Goal: Transaction & Acquisition: Book appointment/travel/reservation

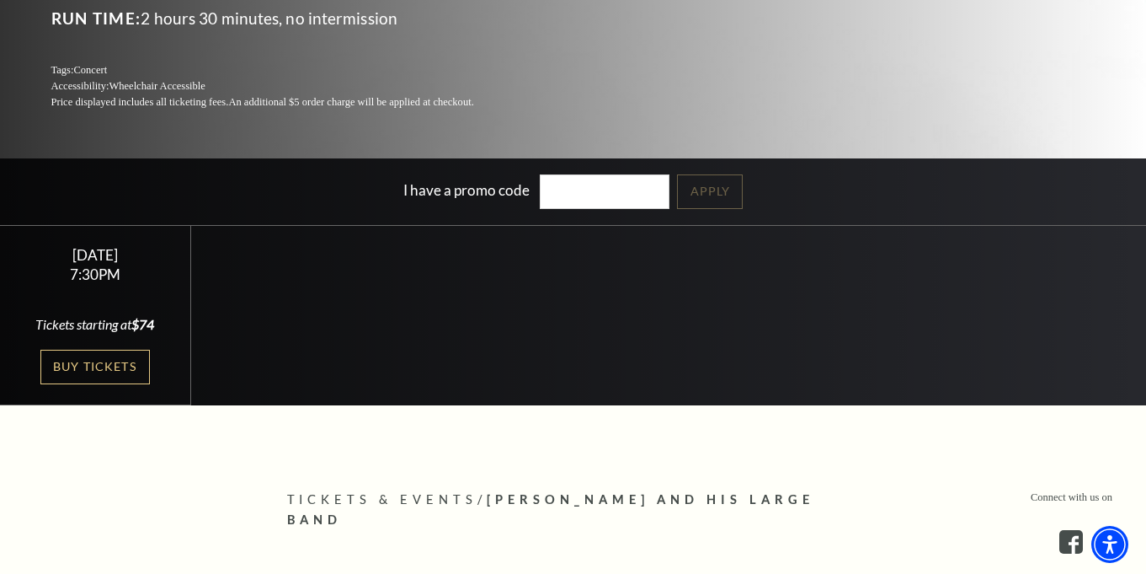
scroll to position [296, 0]
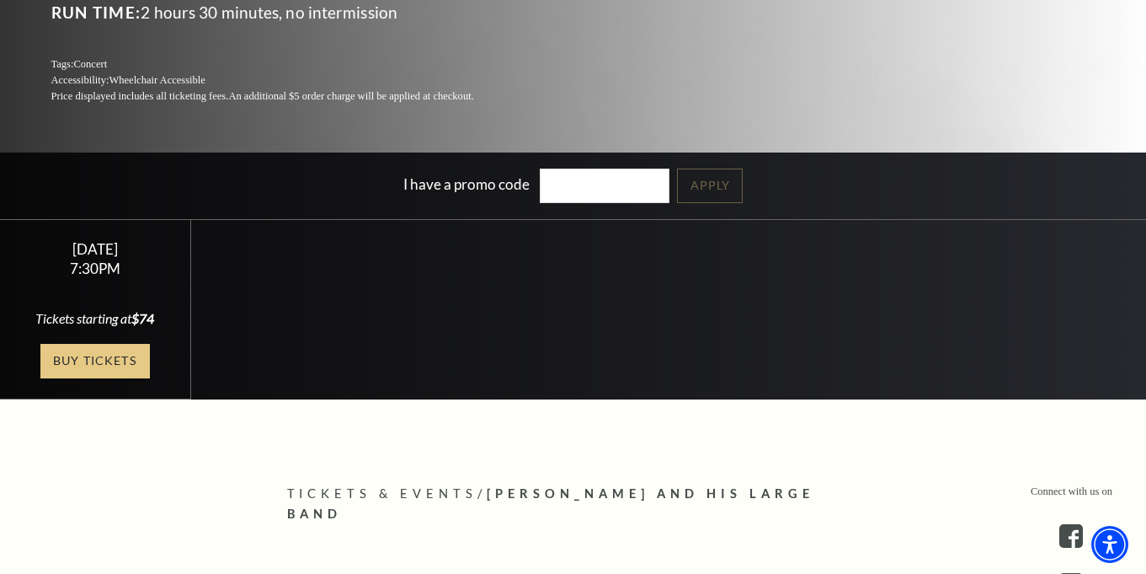
click at [93, 360] on link "Buy Tickets" at bounding box center [94, 361] width 109 height 35
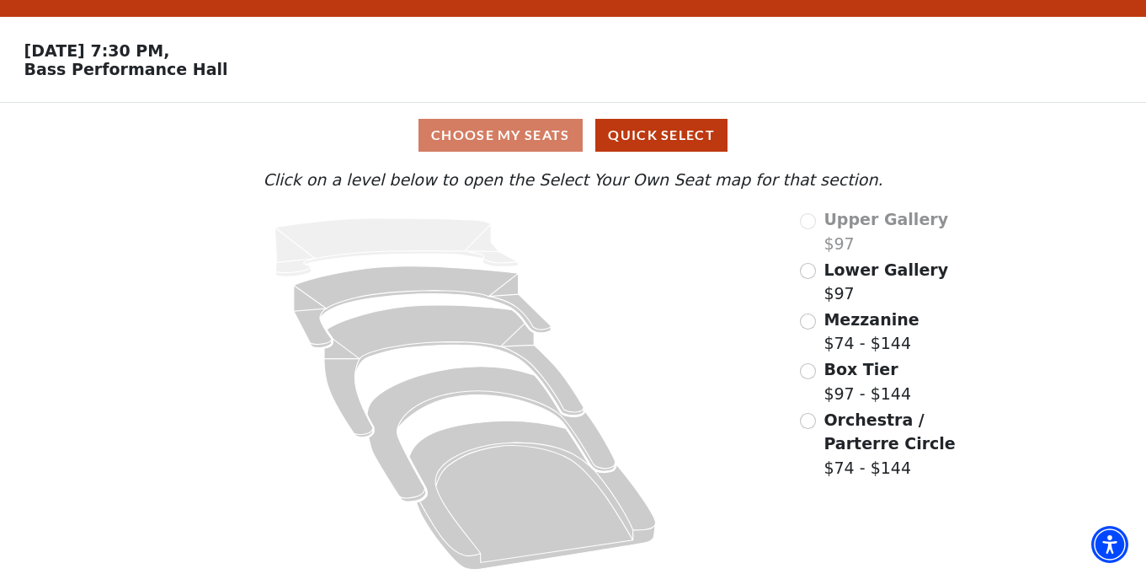
scroll to position [45, 0]
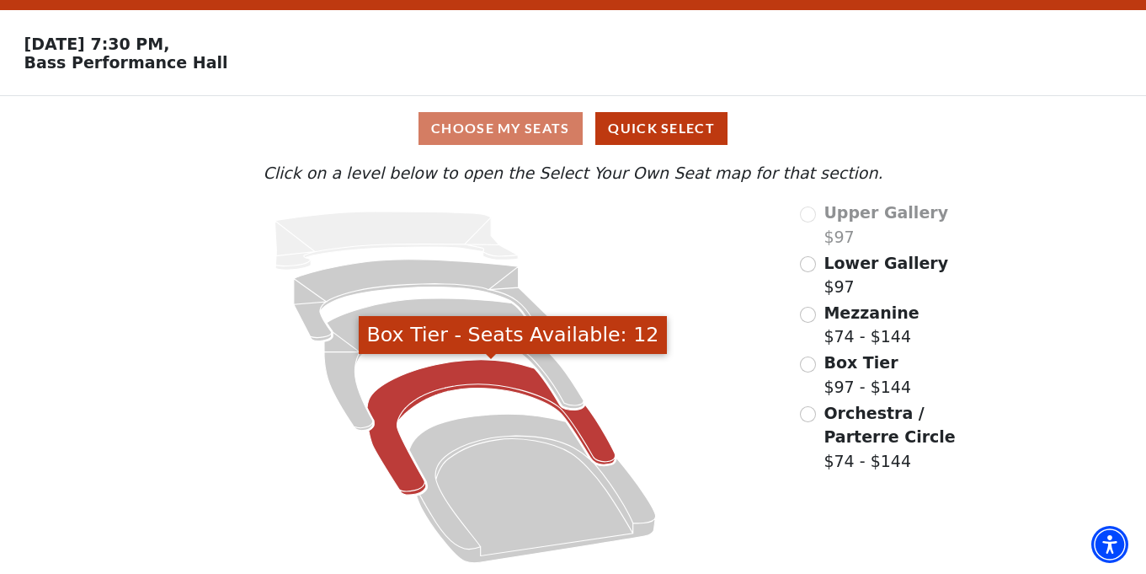
click at [595, 442] on icon "Box Tier - Seats Available: 12" at bounding box center [491, 428] width 248 height 136
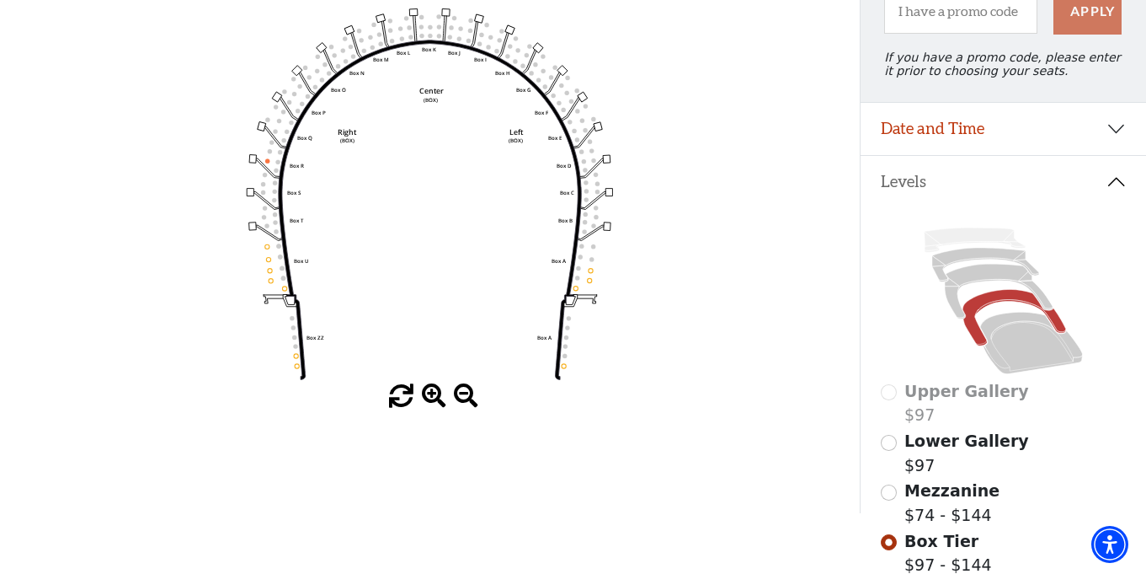
scroll to position [221, 0]
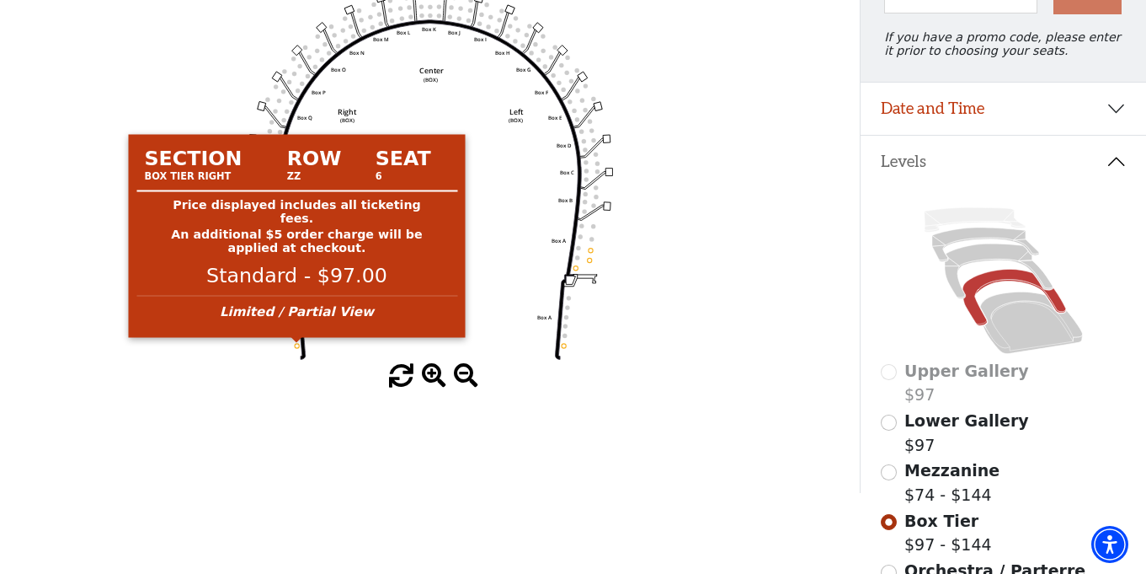
click at [296, 345] on circle at bounding box center [297, 345] width 4 height 4
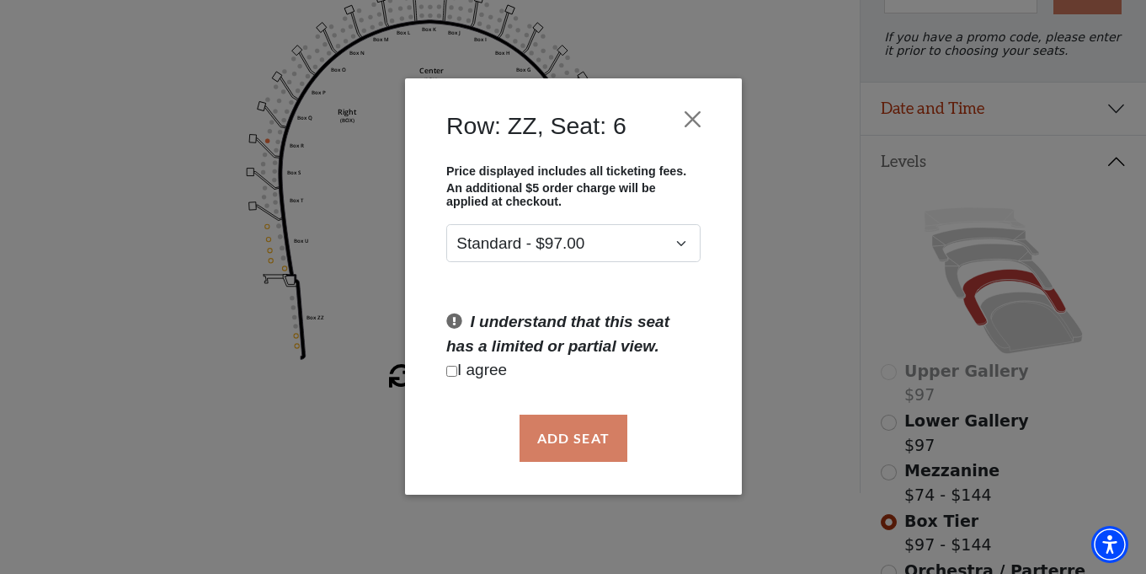
click at [477, 369] on p "I agree" at bounding box center [573, 371] width 254 height 24
click at [450, 369] on input "Checkbox field" at bounding box center [451, 371] width 11 height 11
checkbox input "true"
click at [564, 435] on button "Add Seat" at bounding box center [573, 437] width 108 height 47
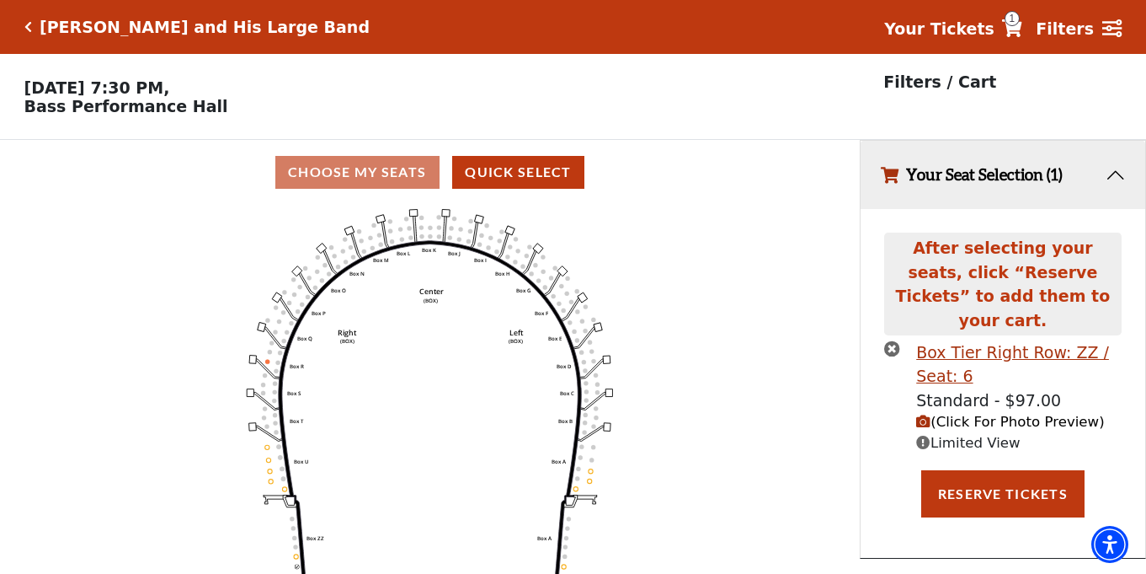
scroll to position [35, 0]
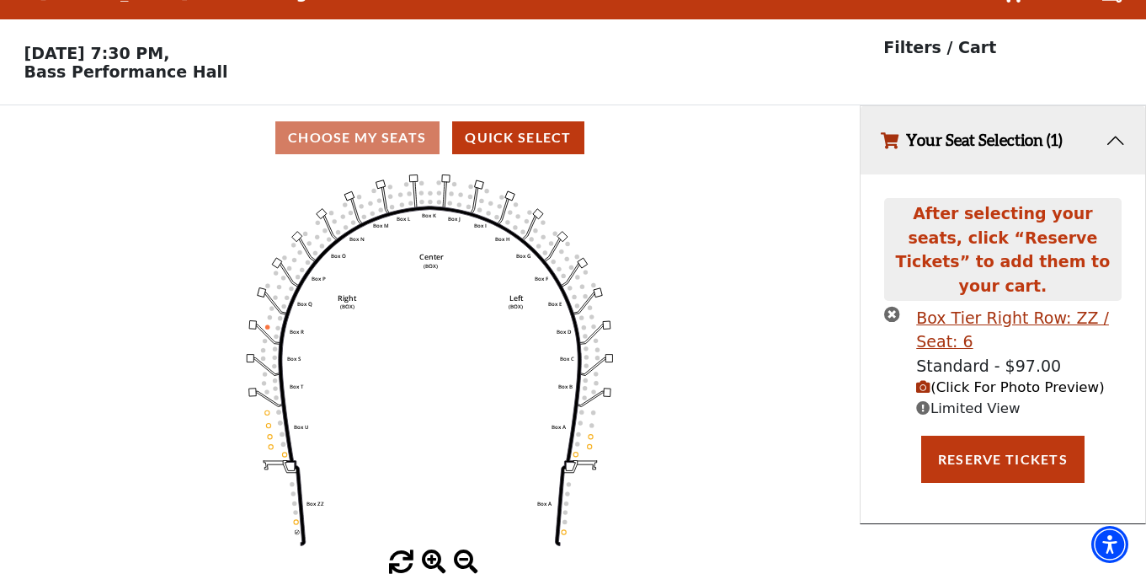
click at [988, 379] on span "(Click For Photo Preview)" at bounding box center [1010, 387] width 188 height 16
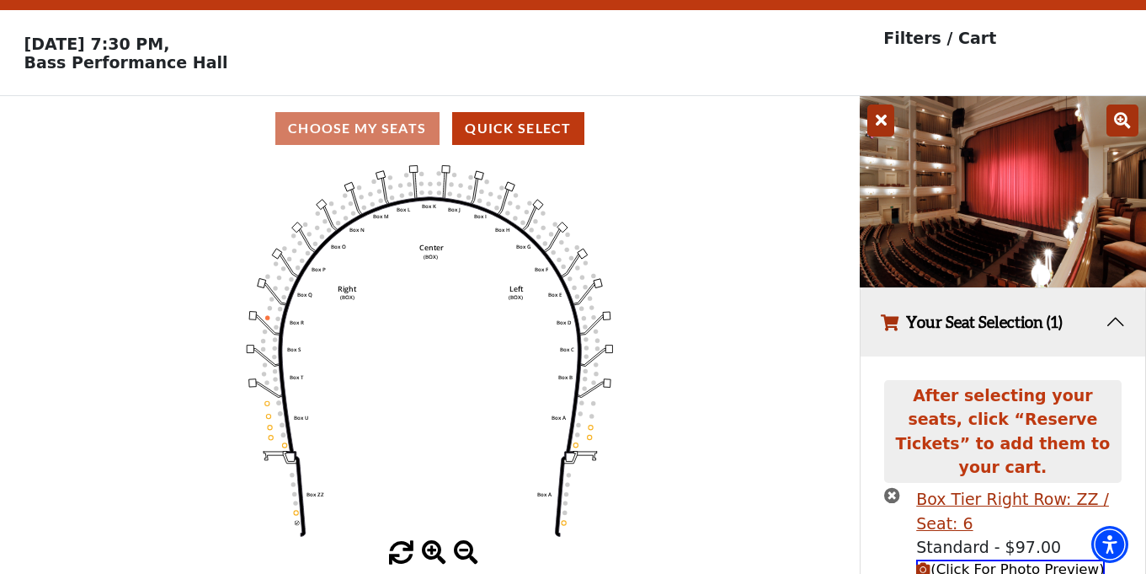
scroll to position [0, 0]
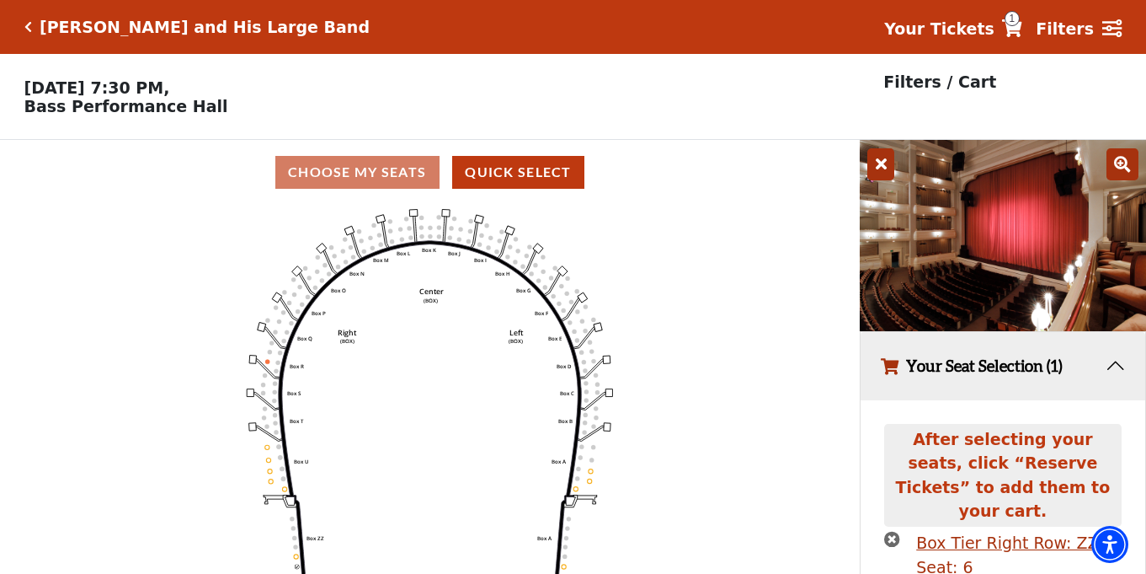
click at [47, 24] on h5 "[PERSON_NAME] and His Large Band" at bounding box center [205, 27] width 330 height 19
click at [26, 27] on icon "Click here to go back to filters" at bounding box center [28, 27] width 8 height 12
